Goal: Task Accomplishment & Management: Use online tool/utility

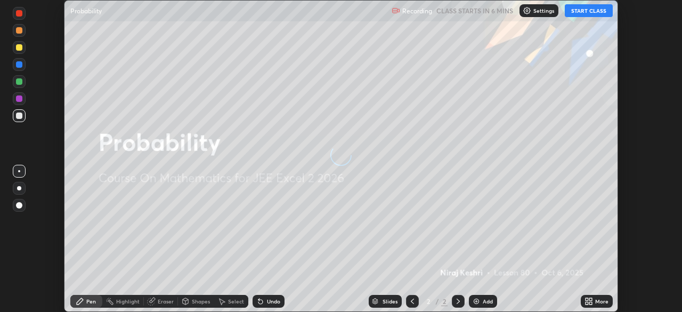
scroll to position [312, 681]
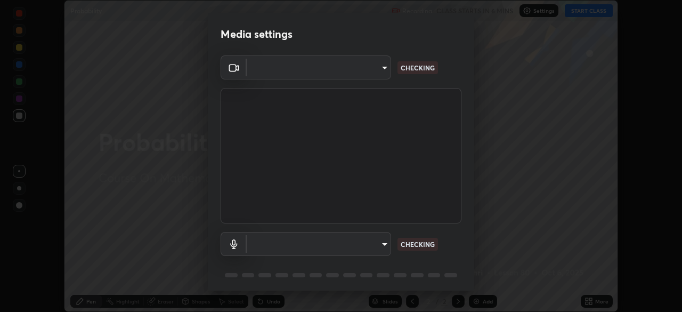
type input "b0dbb3b92abe51c0a200421dabcc31d5eeb9cbda50854e8bbcee9f88c8f391b2"
click at [375, 246] on body "Erase all Probability Recording CLASS STARTS IN 6 MINS Settings START CLASS Set…" at bounding box center [341, 156] width 682 height 312
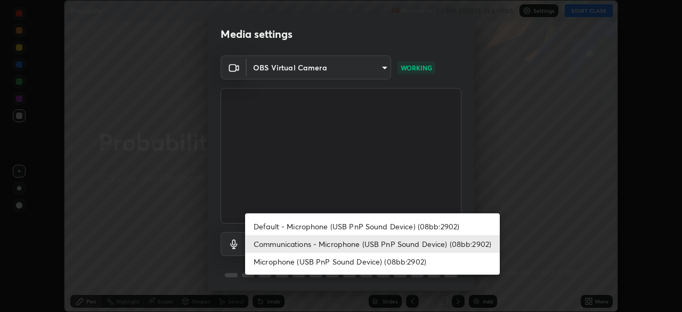
click at [364, 224] on li "Default - Microphone (USB PnP Sound Device) (08bb:2902)" at bounding box center [372, 226] width 255 height 18
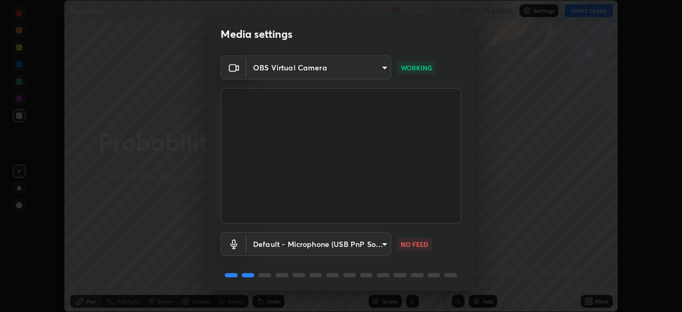
click at [362, 241] on body "Erase all Probability Recording CLASS STARTS IN 6 MINS Settings START CLASS Set…" at bounding box center [341, 156] width 682 height 312
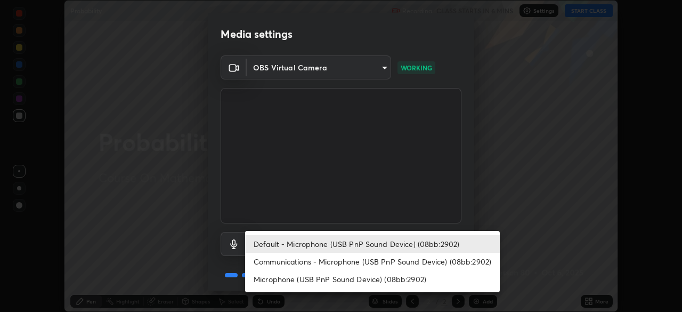
click at [362, 263] on li "Communications - Microphone (USB PnP Sound Device) (08bb:2902)" at bounding box center [372, 262] width 255 height 18
type input "communications"
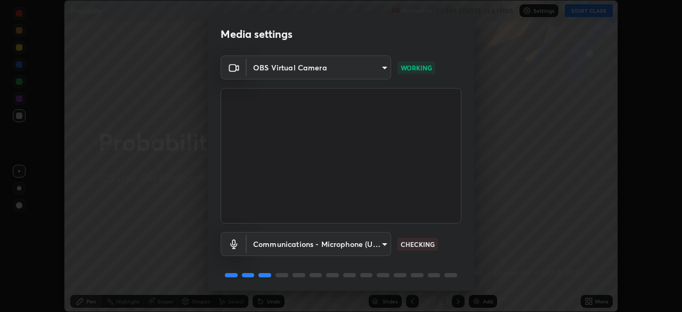
scroll to position [38, 0]
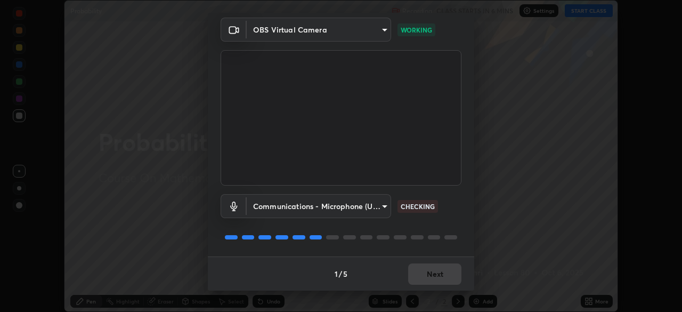
click at [336, 275] on div "1 / 5" at bounding box center [341, 273] width 13 height 11
click at [417, 271] on button "Next" at bounding box center [434, 273] width 53 height 21
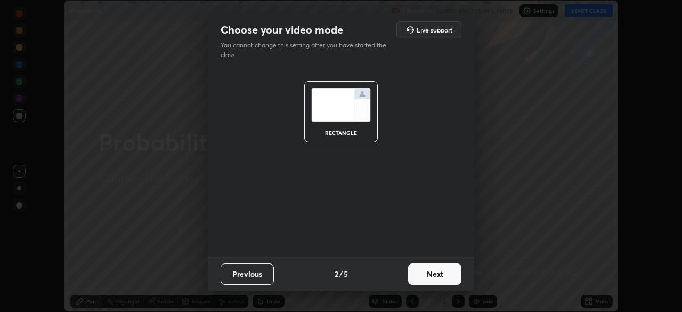
scroll to position [0, 0]
click at [425, 277] on button "Next" at bounding box center [434, 273] width 53 height 21
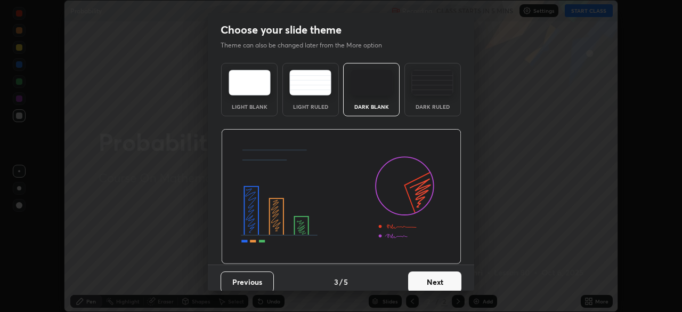
click at [430, 274] on button "Next" at bounding box center [434, 281] width 53 height 21
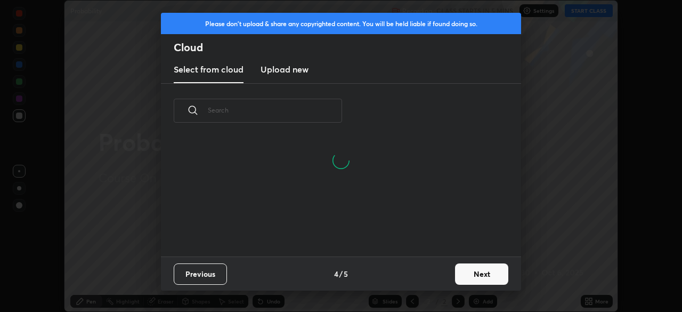
click at [463, 274] on button "Next" at bounding box center [481, 273] width 53 height 21
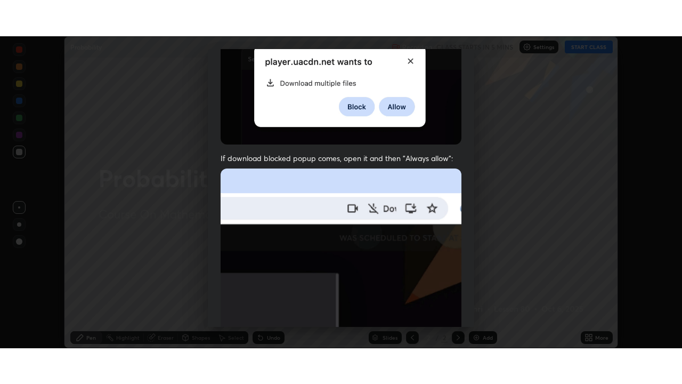
scroll to position [255, 0]
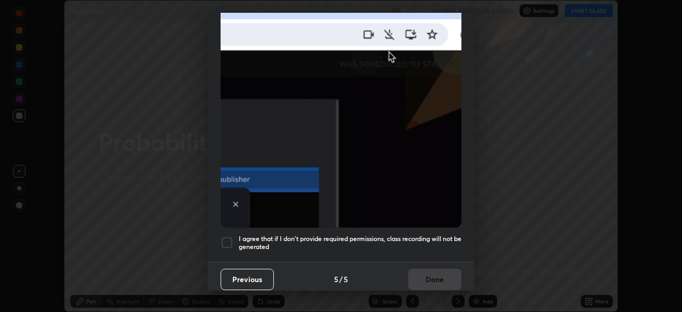
click at [222, 236] on div at bounding box center [227, 242] width 13 height 13
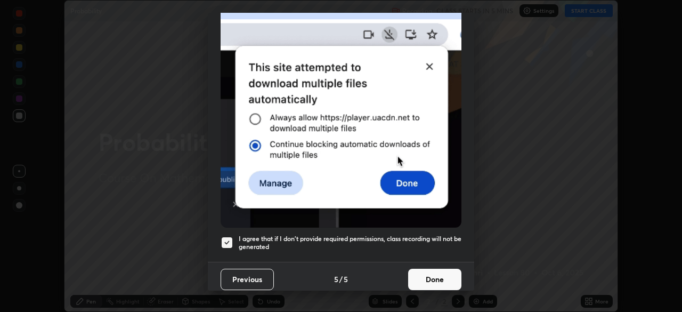
click at [417, 273] on button "Done" at bounding box center [434, 279] width 53 height 21
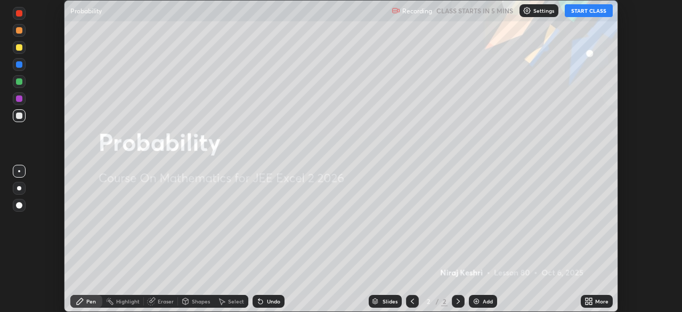
click at [593, 13] on button "START CLASS" at bounding box center [589, 10] width 48 height 13
click at [590, 299] on icon at bounding box center [590, 299] width 3 height 3
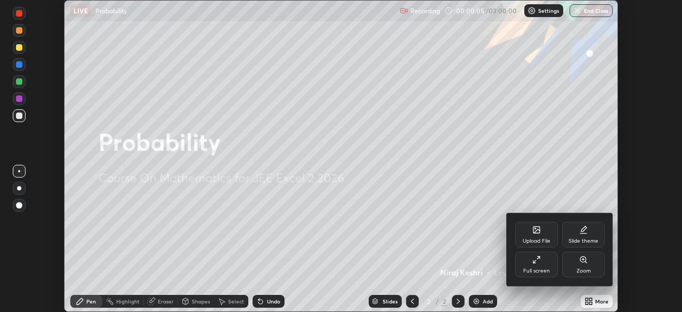
click at [540, 268] on div "Full screen" at bounding box center [536, 270] width 27 height 5
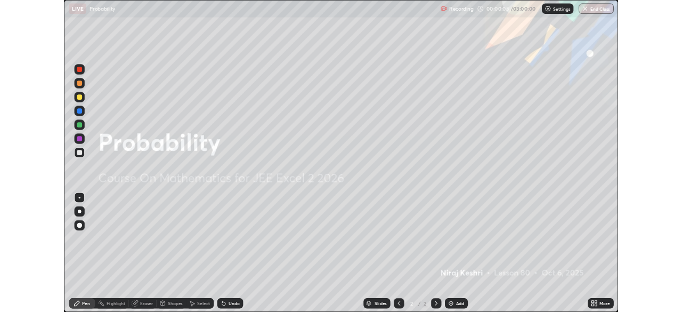
scroll to position [384, 682]
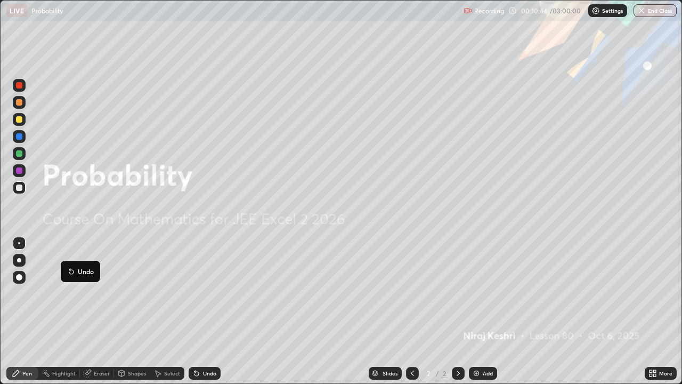
click at [21, 188] on div at bounding box center [19, 187] width 6 height 6
click at [199, 311] on icon at bounding box center [196, 373] width 9 height 9
click at [200, 311] on div "Undo" at bounding box center [205, 373] width 32 height 13
click at [199, 311] on icon at bounding box center [196, 373] width 9 height 9
click at [199, 311] on div "Undo" at bounding box center [205, 373] width 32 height 13
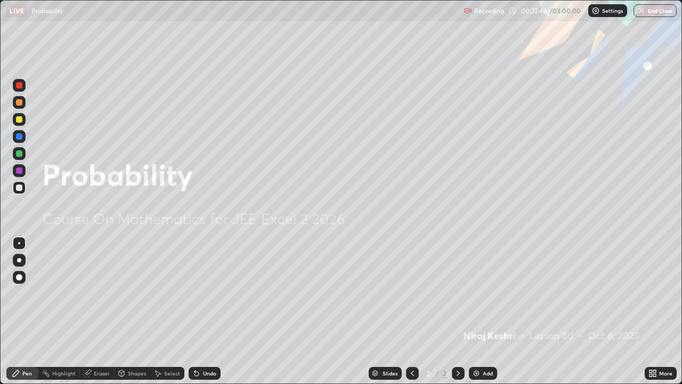
click at [92, 311] on div "Eraser" at bounding box center [97, 373] width 34 height 13
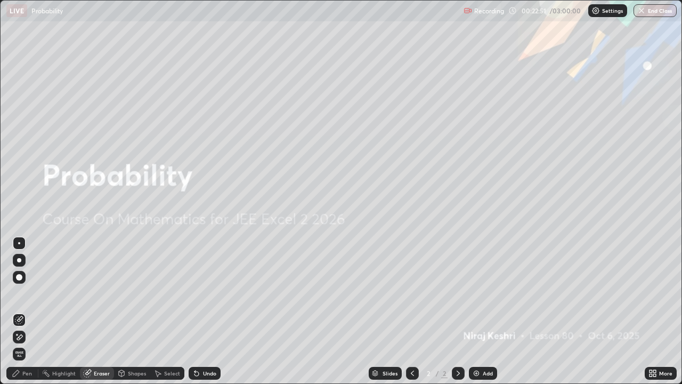
click at [19, 311] on icon at bounding box center [16, 373] width 9 height 9
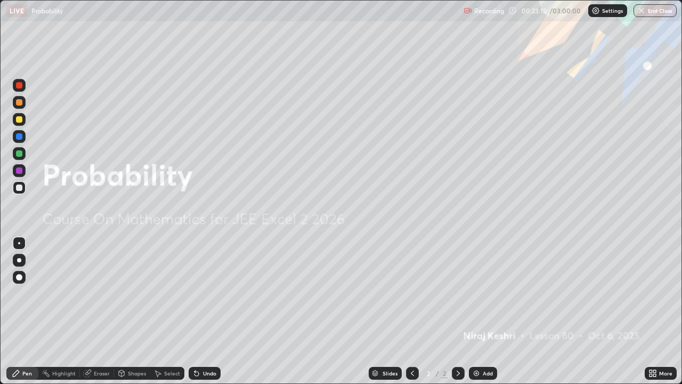
click at [480, 311] on img at bounding box center [476, 373] width 9 height 9
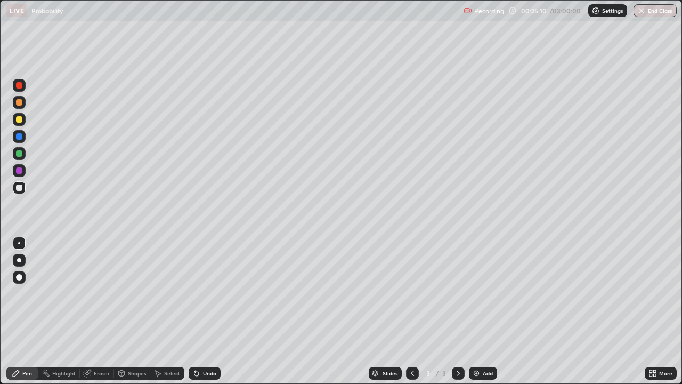
click at [655, 311] on icon at bounding box center [654, 371] width 3 height 3
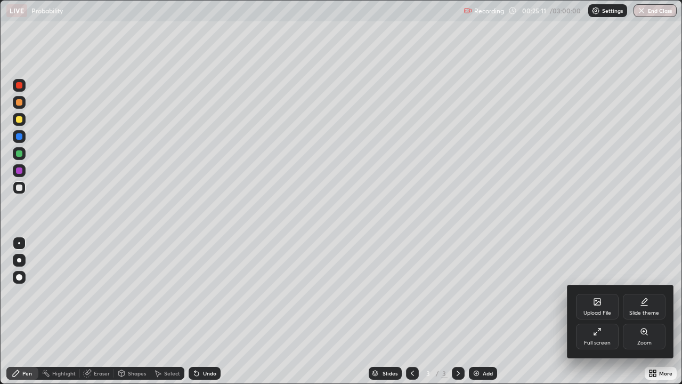
click at [602, 311] on div "Full screen" at bounding box center [597, 336] width 43 height 26
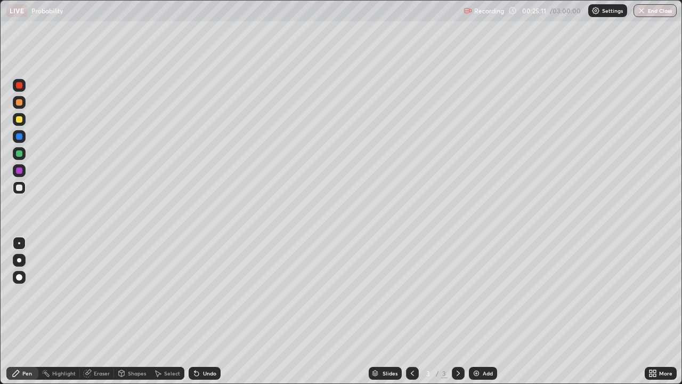
scroll to position [52972, 52602]
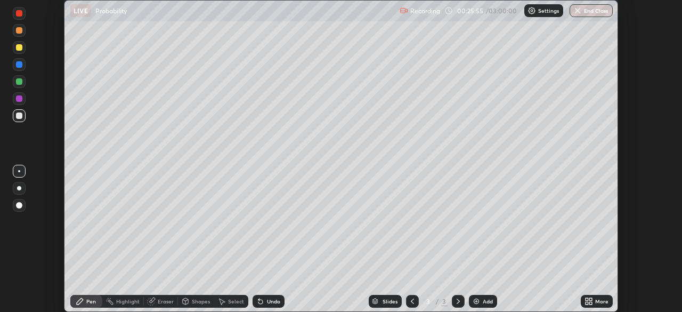
click at [162, 301] on div "Eraser" at bounding box center [166, 300] width 16 height 5
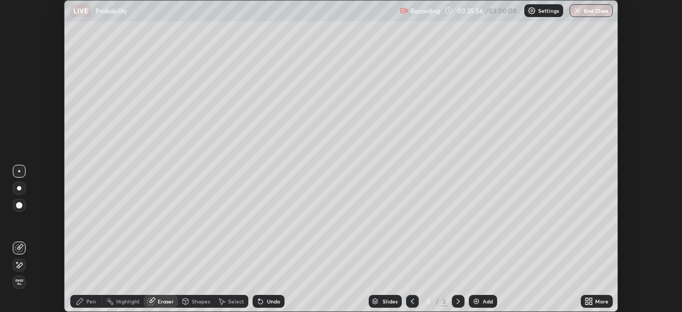
click at [90, 299] on div "Pen" at bounding box center [91, 300] width 10 height 5
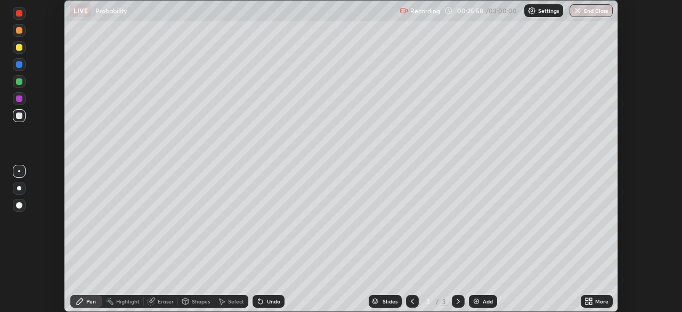
click at [598, 305] on div "More" at bounding box center [597, 301] width 32 height 13
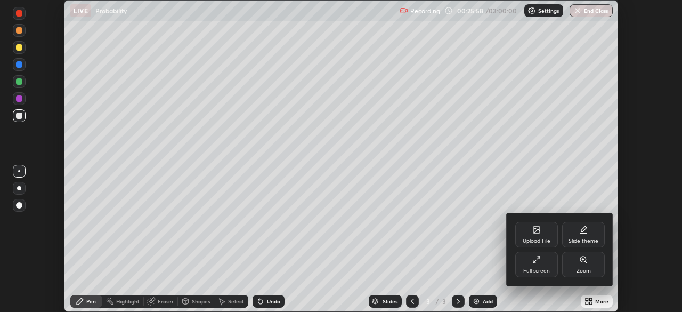
click at [547, 262] on div "Full screen" at bounding box center [536, 264] width 43 height 26
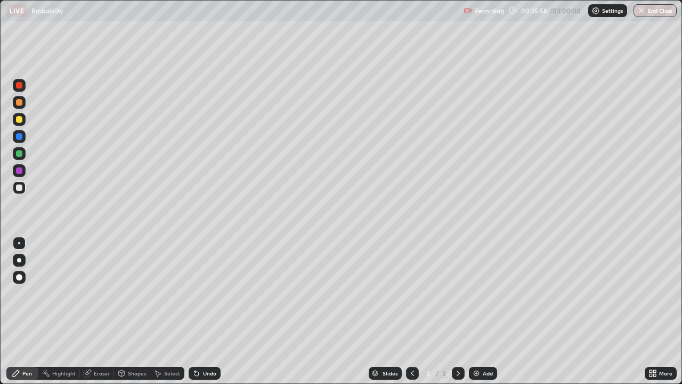
scroll to position [384, 682]
click at [95, 311] on div "Eraser" at bounding box center [97, 373] width 34 height 13
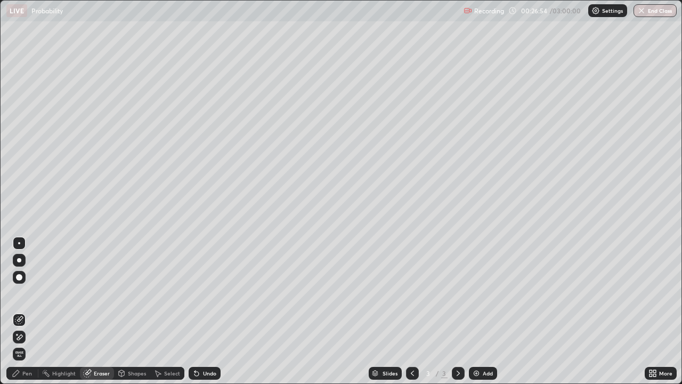
click at [25, 311] on div "Pen" at bounding box center [27, 372] width 10 height 5
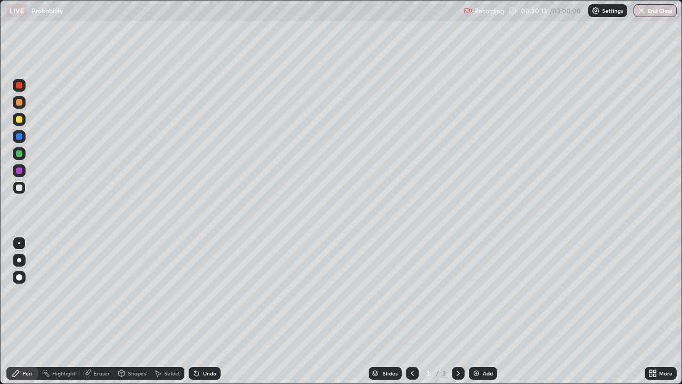
click at [20, 118] on div at bounding box center [19, 119] width 6 height 6
click at [90, 311] on div "Eraser" at bounding box center [97, 373] width 34 height 13
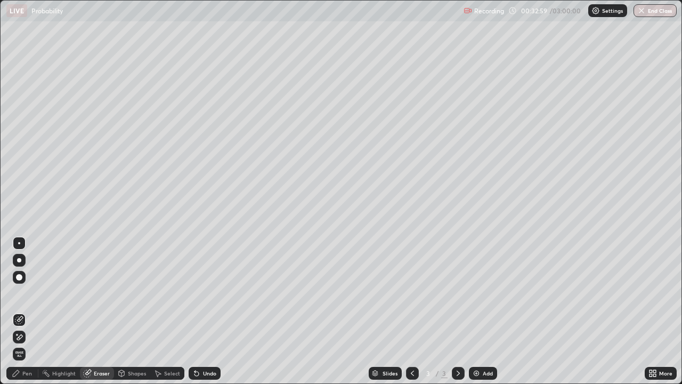
click at [24, 278] on div at bounding box center [19, 277] width 13 height 13
click at [29, 311] on div "Pen" at bounding box center [27, 372] width 10 height 5
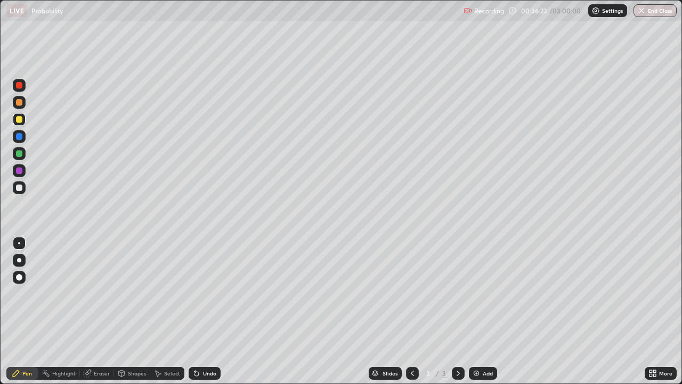
click at [484, 311] on div "Add" at bounding box center [488, 372] width 10 height 5
click at [20, 156] on div at bounding box center [19, 153] width 6 height 6
click at [23, 187] on div at bounding box center [19, 187] width 13 height 13
click at [22, 173] on div at bounding box center [19, 170] width 13 height 13
click at [19, 118] on div at bounding box center [19, 119] width 6 height 6
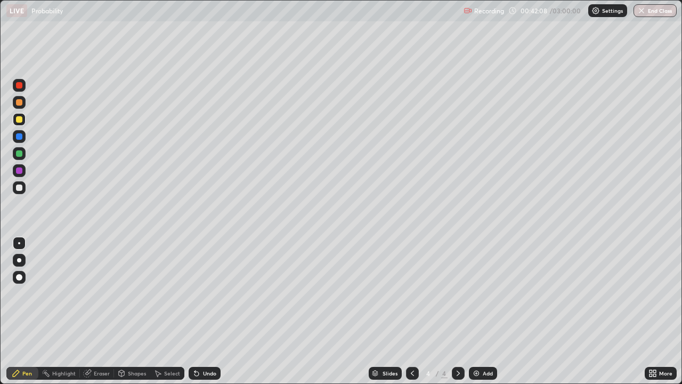
click at [204, 311] on div "Undo" at bounding box center [209, 372] width 13 height 5
click at [486, 311] on div "Add" at bounding box center [483, 373] width 28 height 13
click at [411, 311] on icon at bounding box center [412, 372] width 3 height 5
click at [454, 311] on icon at bounding box center [458, 373] width 9 height 9
click at [199, 311] on div "Undo" at bounding box center [205, 373] width 32 height 13
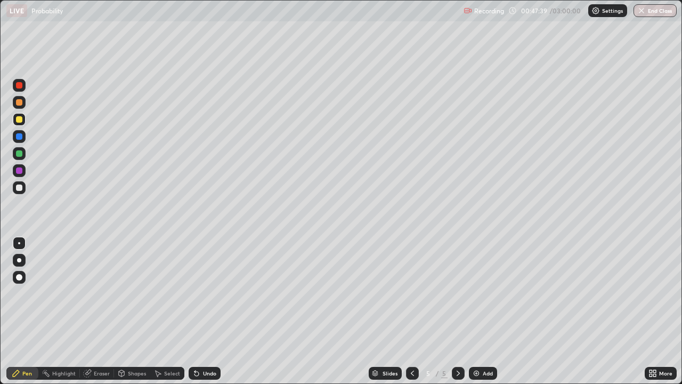
click at [101, 311] on div "Eraser" at bounding box center [102, 372] width 16 height 5
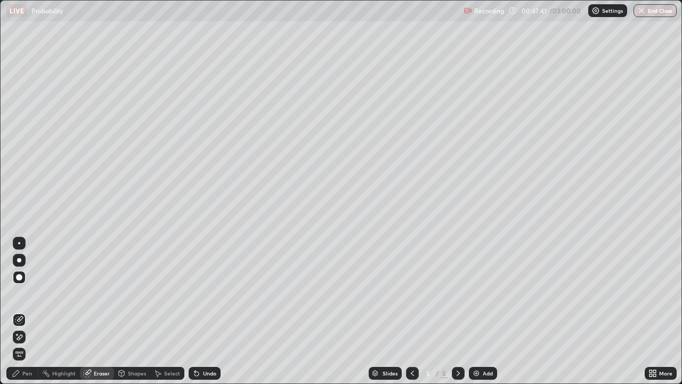
click at [30, 311] on div "Pen" at bounding box center [27, 372] width 10 height 5
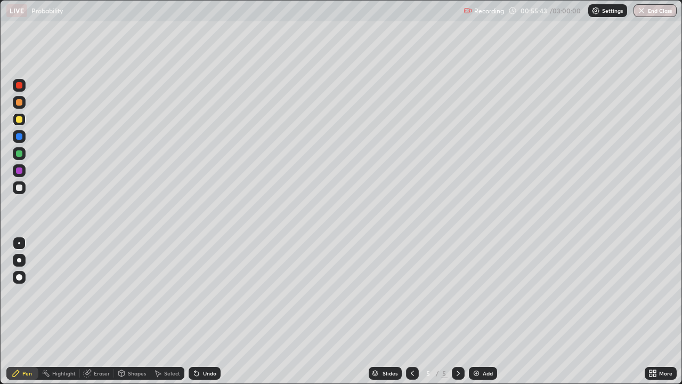
click at [20, 186] on div at bounding box center [19, 187] width 6 height 6
click at [23, 152] on div at bounding box center [19, 153] width 13 height 13
click at [485, 311] on div "Add" at bounding box center [488, 372] width 10 height 5
click at [21, 103] on div at bounding box center [19, 102] width 6 height 6
click at [198, 311] on div "Undo" at bounding box center [205, 373] width 32 height 13
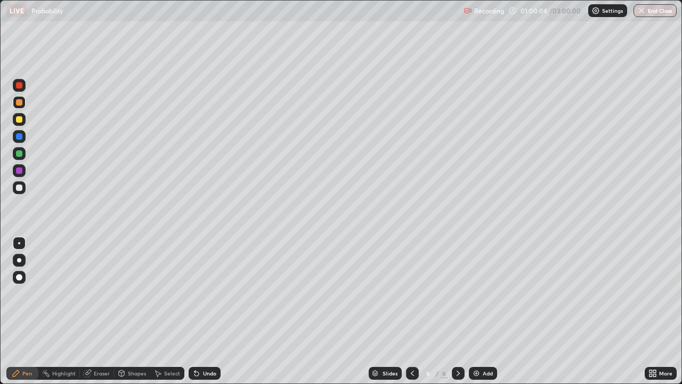
click at [203, 311] on div "Undo" at bounding box center [209, 372] width 13 height 5
click at [206, 311] on div "Undo" at bounding box center [209, 372] width 13 height 5
click at [205, 311] on div "Undo" at bounding box center [209, 372] width 13 height 5
click at [203, 311] on div "Undo" at bounding box center [209, 372] width 13 height 5
click at [199, 311] on div "Undo" at bounding box center [205, 373] width 32 height 13
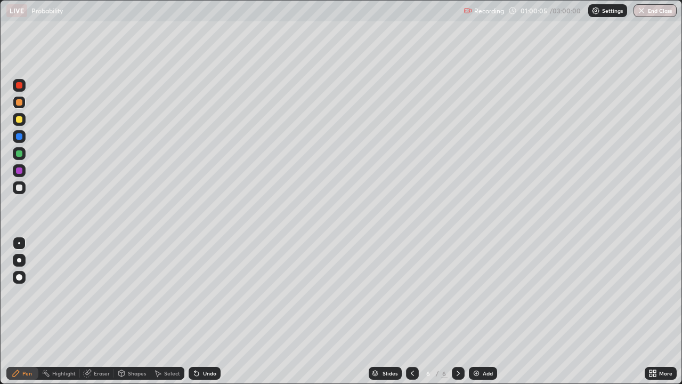
click at [203, 311] on div "Undo" at bounding box center [209, 372] width 13 height 5
click at [198, 311] on icon at bounding box center [196, 373] width 9 height 9
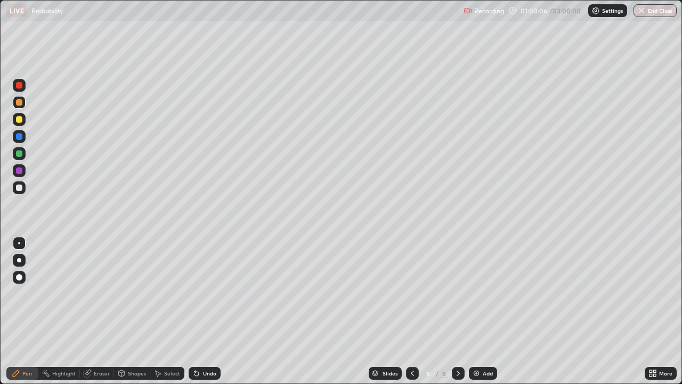
click at [200, 311] on div "Undo" at bounding box center [205, 373] width 32 height 13
click at [199, 311] on icon at bounding box center [196, 373] width 9 height 9
click at [202, 311] on div "Undo" at bounding box center [205, 373] width 32 height 13
click at [20, 188] on div at bounding box center [19, 187] width 6 height 6
click at [485, 311] on div "Add" at bounding box center [483, 373] width 28 height 13
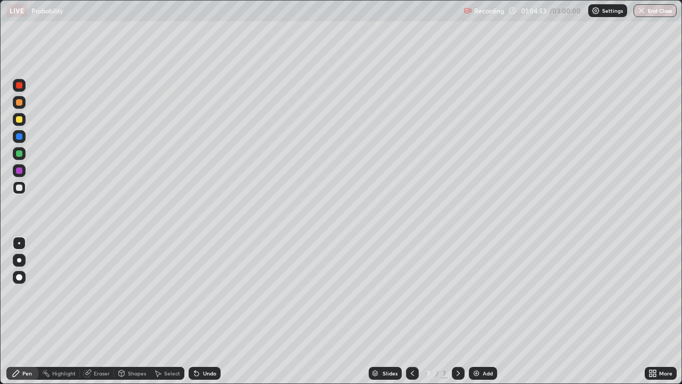
click at [411, 311] on icon at bounding box center [412, 373] width 9 height 9
click at [452, 311] on div at bounding box center [458, 372] width 13 height 21
click at [19, 118] on div at bounding box center [19, 119] width 6 height 6
click at [96, 311] on div "Eraser" at bounding box center [97, 373] width 34 height 13
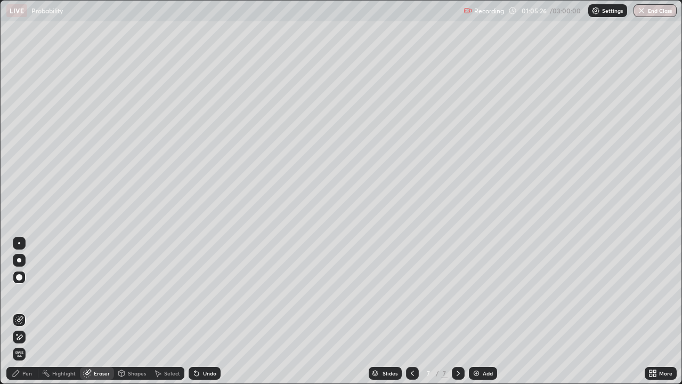
click at [27, 311] on div "Pen" at bounding box center [22, 373] width 32 height 13
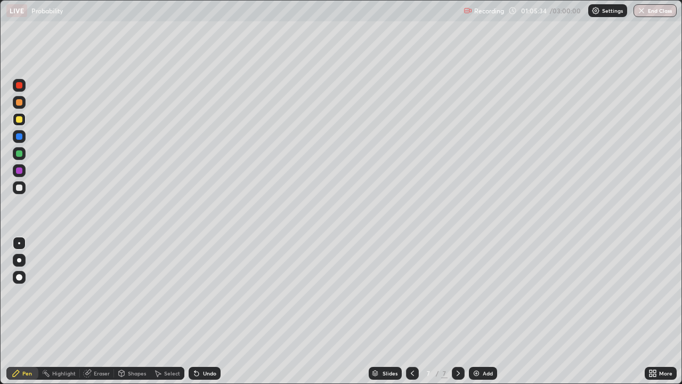
click at [106, 311] on div "Eraser" at bounding box center [102, 372] width 16 height 5
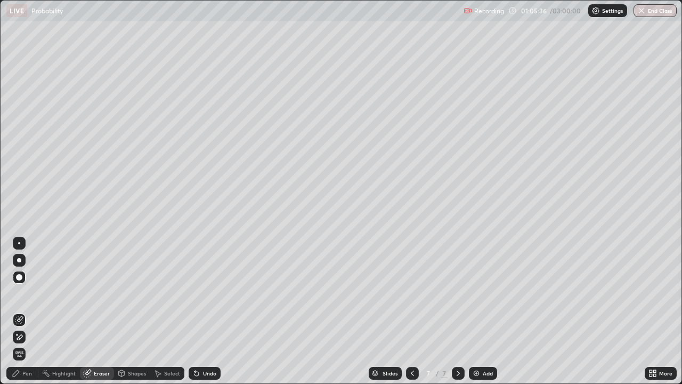
click at [28, 311] on div "Pen" at bounding box center [27, 372] width 10 height 5
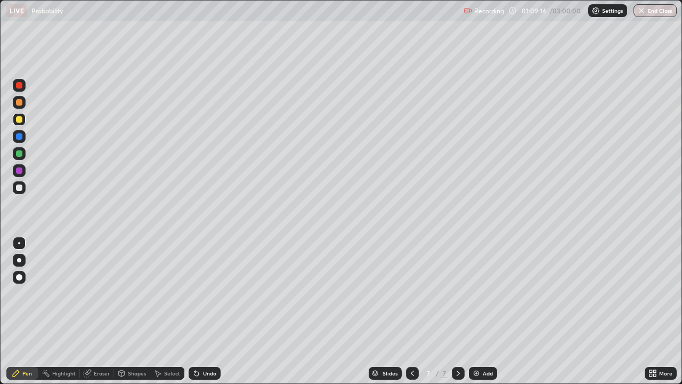
click at [19, 190] on div at bounding box center [19, 187] width 6 height 6
click at [22, 152] on div at bounding box center [19, 153] width 6 height 6
click at [478, 311] on img at bounding box center [476, 373] width 9 height 9
click at [21, 186] on div at bounding box center [19, 187] width 6 height 6
click at [204, 311] on div "Undo" at bounding box center [209, 372] width 13 height 5
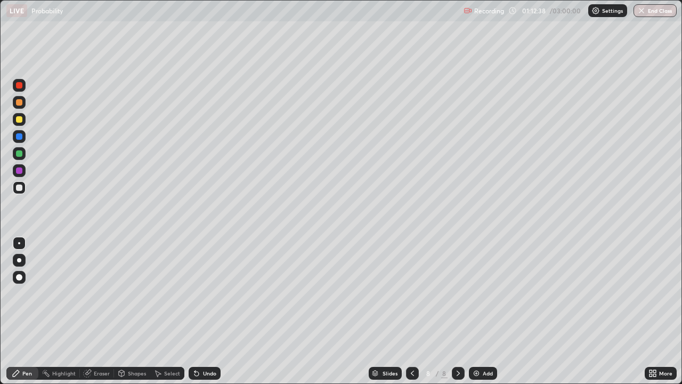
click at [203, 311] on div "Undo" at bounding box center [209, 372] width 13 height 5
click at [102, 311] on div "Eraser" at bounding box center [102, 372] width 16 height 5
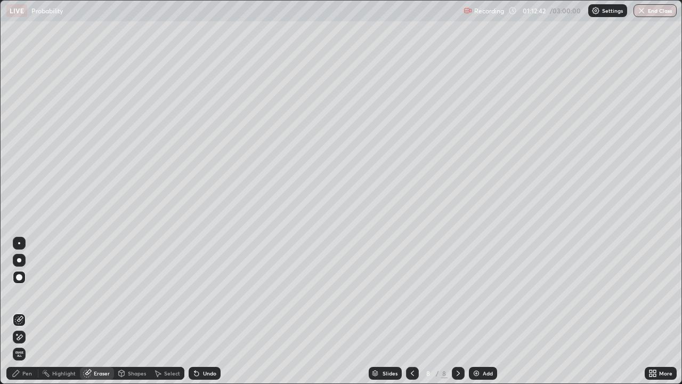
click at [29, 311] on div "Pen" at bounding box center [27, 372] width 10 height 5
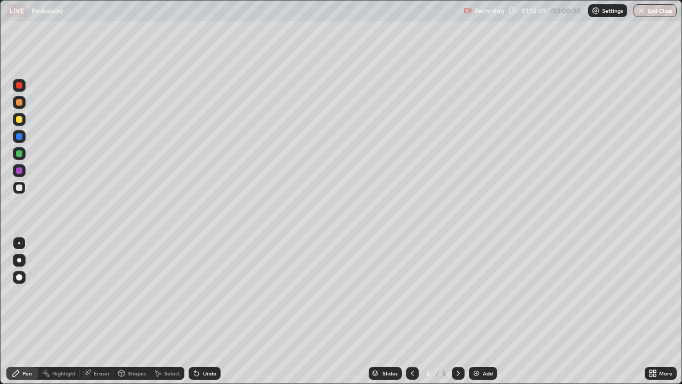
click at [94, 311] on div "Eraser" at bounding box center [102, 372] width 16 height 5
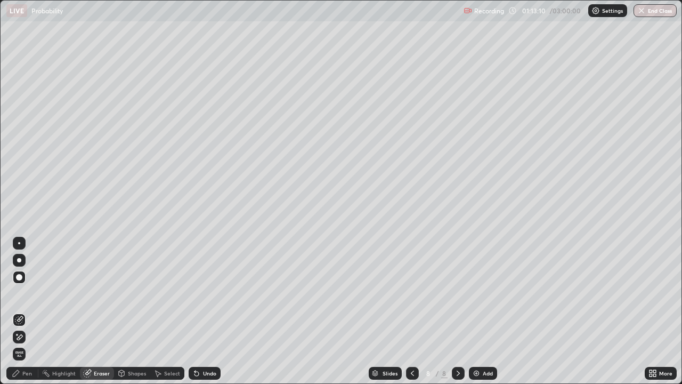
click at [19, 276] on div at bounding box center [19, 277] width 6 height 6
click at [33, 311] on div "Pen" at bounding box center [22, 373] width 32 height 13
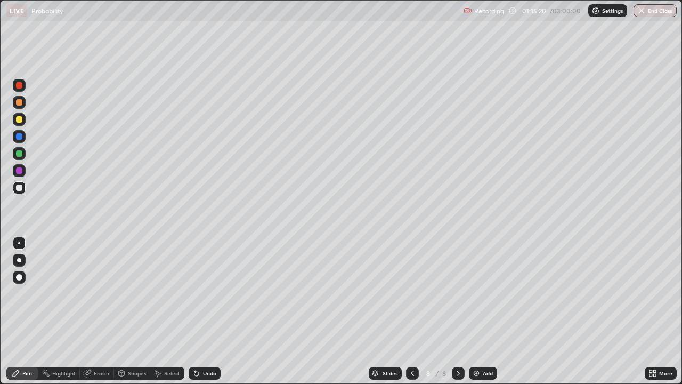
click at [19, 120] on div at bounding box center [19, 119] width 6 height 6
click at [411, 311] on icon at bounding box center [412, 373] width 9 height 9
click at [454, 311] on div at bounding box center [458, 373] width 13 height 13
click at [18, 155] on div at bounding box center [19, 153] width 6 height 6
click at [24, 171] on div at bounding box center [19, 170] width 13 height 13
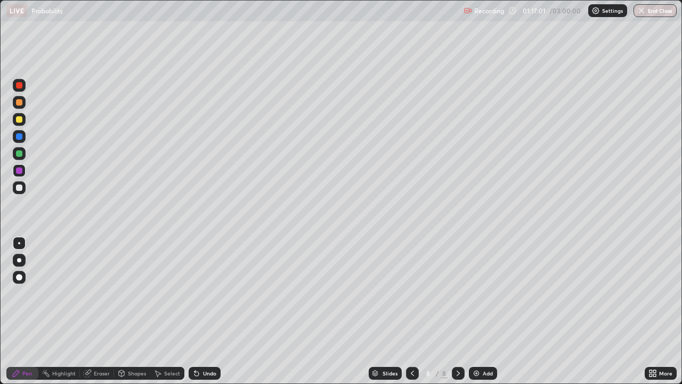
click at [21, 189] on div at bounding box center [19, 187] width 6 height 6
click at [206, 311] on div "Undo" at bounding box center [209, 372] width 13 height 5
click at [209, 311] on div "Undo" at bounding box center [205, 373] width 32 height 13
click at [205, 311] on div "Undo" at bounding box center [209, 372] width 13 height 5
click at [209, 311] on div "Undo" at bounding box center [209, 372] width 13 height 5
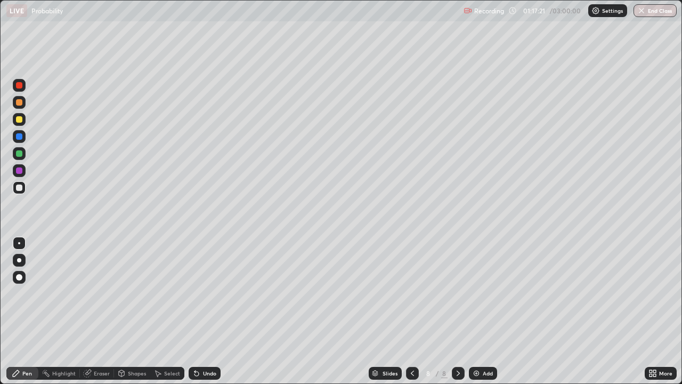
click at [205, 311] on div "Undo" at bounding box center [205, 373] width 32 height 13
click at [201, 311] on div "Undo" at bounding box center [205, 373] width 32 height 13
click at [203, 311] on div "Undo" at bounding box center [209, 372] width 13 height 5
click at [200, 311] on div "Undo" at bounding box center [205, 373] width 32 height 13
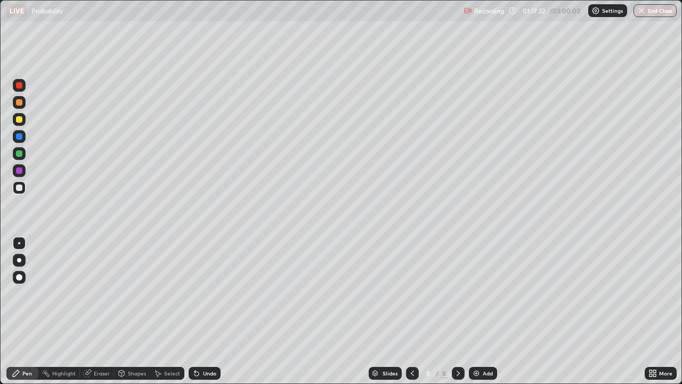
click at [200, 311] on div "Undo" at bounding box center [205, 373] width 32 height 13
click at [472, 311] on img at bounding box center [476, 373] width 9 height 9
click at [19, 124] on div at bounding box center [19, 119] width 13 height 13
click at [20, 141] on div at bounding box center [19, 136] width 13 height 13
click at [21, 186] on div at bounding box center [19, 187] width 6 height 6
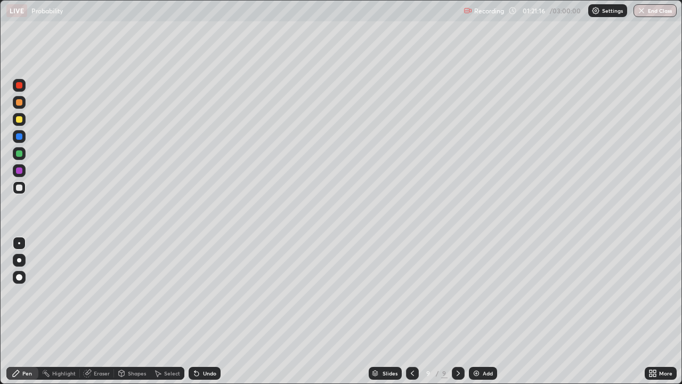
click at [93, 311] on div "Eraser" at bounding box center [97, 373] width 34 height 13
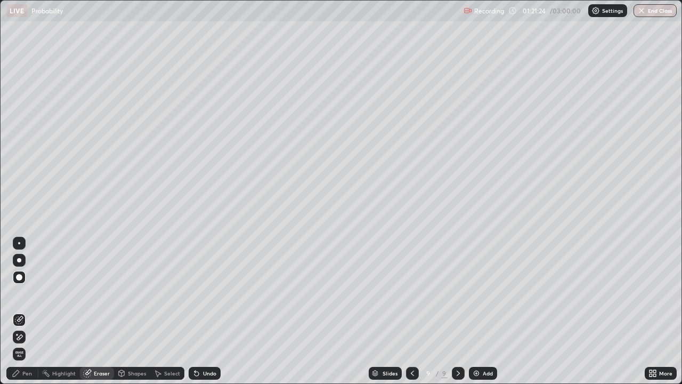
click at [25, 311] on div "Pen" at bounding box center [27, 372] width 10 height 5
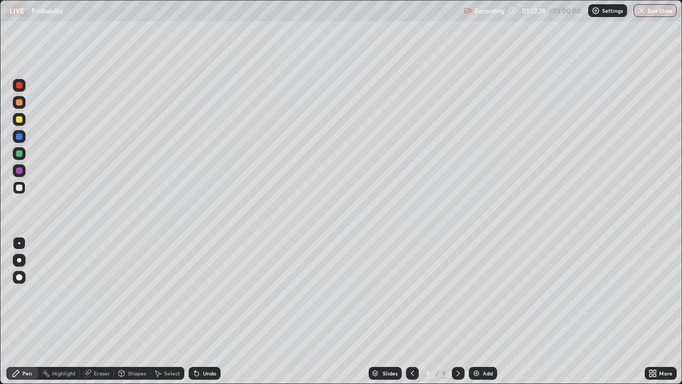
click at [18, 173] on div at bounding box center [19, 170] width 6 height 6
click at [472, 311] on img at bounding box center [476, 373] width 9 height 9
click at [409, 311] on icon at bounding box center [412, 373] width 9 height 9
click at [457, 311] on icon at bounding box center [458, 373] width 9 height 9
click at [20, 103] on div at bounding box center [19, 102] width 6 height 6
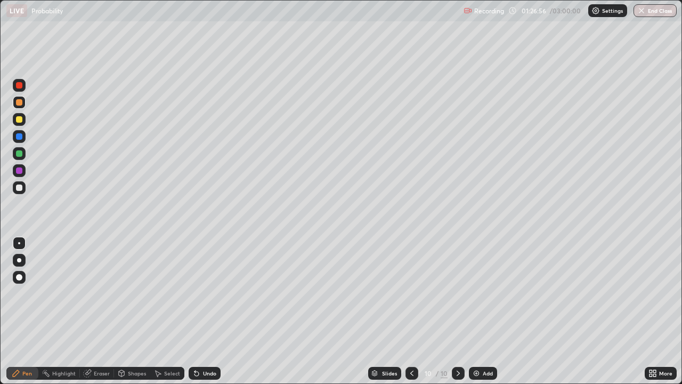
click at [205, 311] on div "Undo" at bounding box center [209, 372] width 13 height 5
click at [203, 311] on div "Undo" at bounding box center [209, 372] width 13 height 5
click at [204, 311] on div "Undo" at bounding box center [209, 372] width 13 height 5
click at [25, 117] on div at bounding box center [19, 119] width 13 height 13
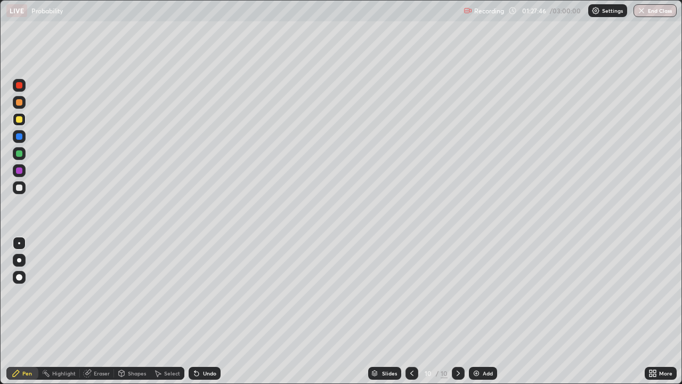
click at [194, 311] on icon at bounding box center [194, 370] width 1 height 1
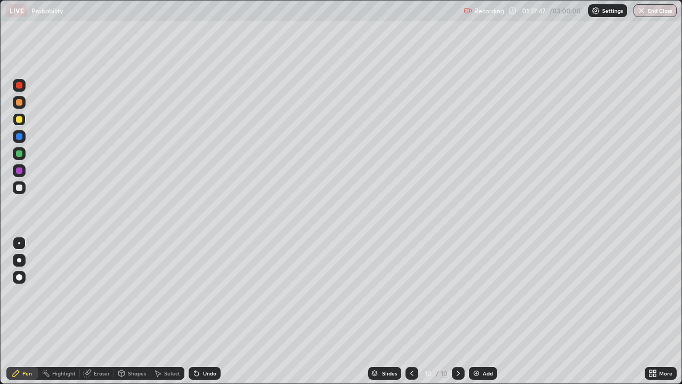
click at [200, 311] on div "Undo" at bounding box center [205, 373] width 32 height 13
click at [194, 311] on icon at bounding box center [196, 373] width 4 height 4
click at [200, 311] on div "Undo" at bounding box center [205, 373] width 32 height 13
click at [19, 190] on div at bounding box center [19, 187] width 6 height 6
click at [474, 311] on img at bounding box center [476, 373] width 9 height 9
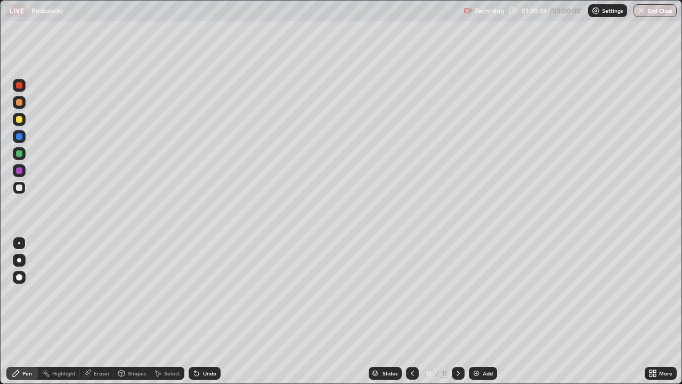
click at [409, 311] on div at bounding box center [412, 373] width 13 height 13
click at [458, 311] on icon at bounding box center [458, 373] width 9 height 9
click at [20, 153] on div at bounding box center [19, 153] width 6 height 6
click at [195, 311] on div "Undo" at bounding box center [205, 373] width 32 height 13
click at [197, 311] on div "Undo" at bounding box center [205, 373] width 32 height 13
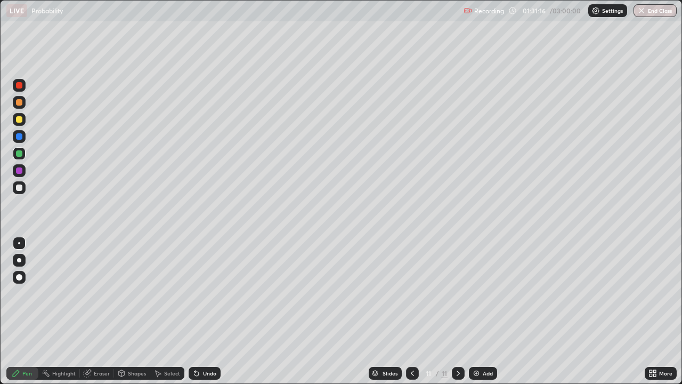
click at [197, 311] on div "Undo" at bounding box center [205, 373] width 32 height 13
click at [193, 311] on div "Undo" at bounding box center [202, 372] width 36 height 21
click at [16, 190] on div at bounding box center [19, 187] width 13 height 13
click at [199, 311] on div "Undo" at bounding box center [205, 373] width 32 height 13
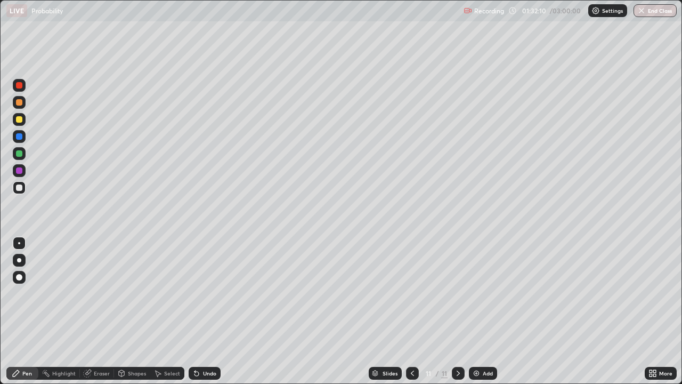
click at [201, 311] on div "Undo" at bounding box center [205, 373] width 32 height 13
click at [199, 311] on div "Undo" at bounding box center [205, 373] width 32 height 13
click at [487, 311] on div "Add" at bounding box center [488, 372] width 10 height 5
click at [206, 311] on div "Undo" at bounding box center [209, 372] width 13 height 5
